Goal: Transaction & Acquisition: Purchase product/service

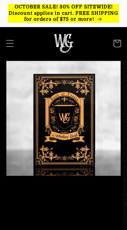
scroll to position [1, 0]
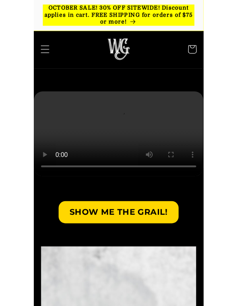
scroll to position [370, 0]
